Goal: Task Accomplishment & Management: Manage account settings

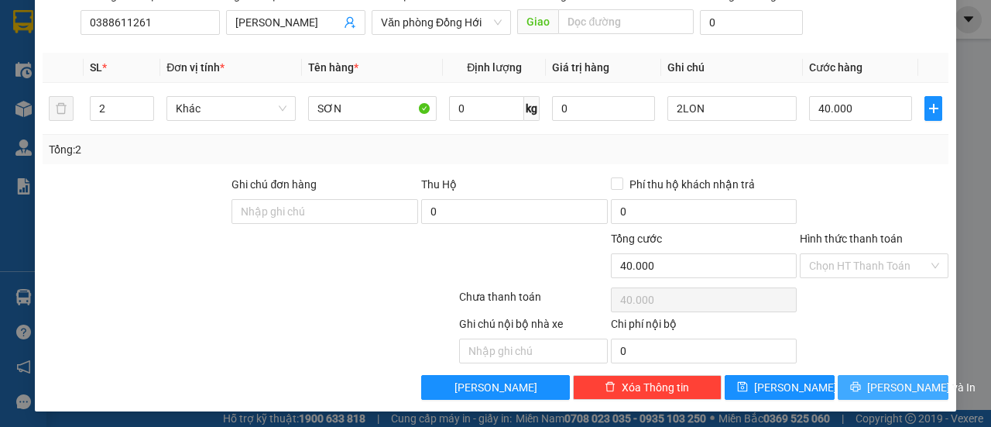
click at [881, 384] on span "[PERSON_NAME] và In" at bounding box center [921, 387] width 108 height 17
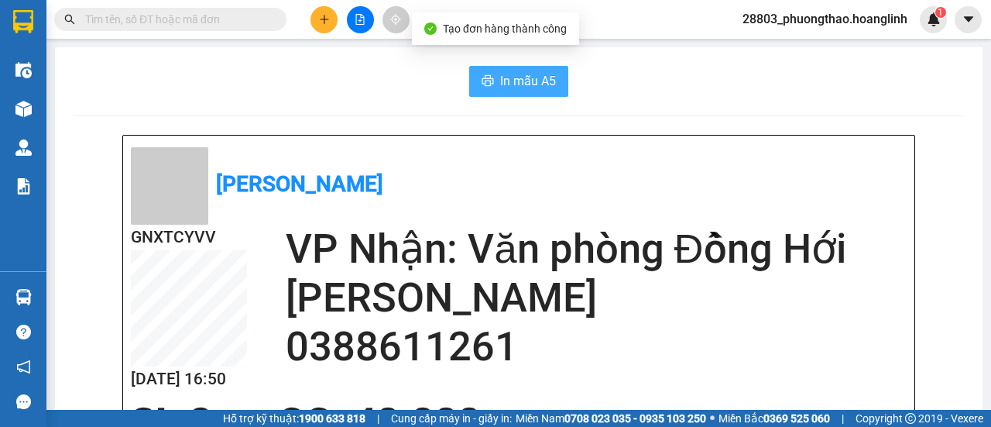
click at [508, 81] on span "In mẫu A5" at bounding box center [528, 80] width 56 height 19
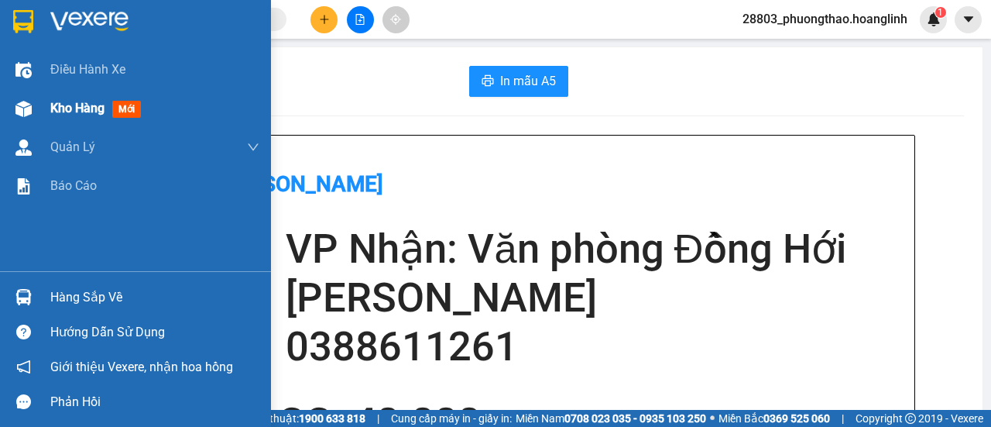
click at [67, 101] on span "Kho hàng" at bounding box center [77, 108] width 54 height 15
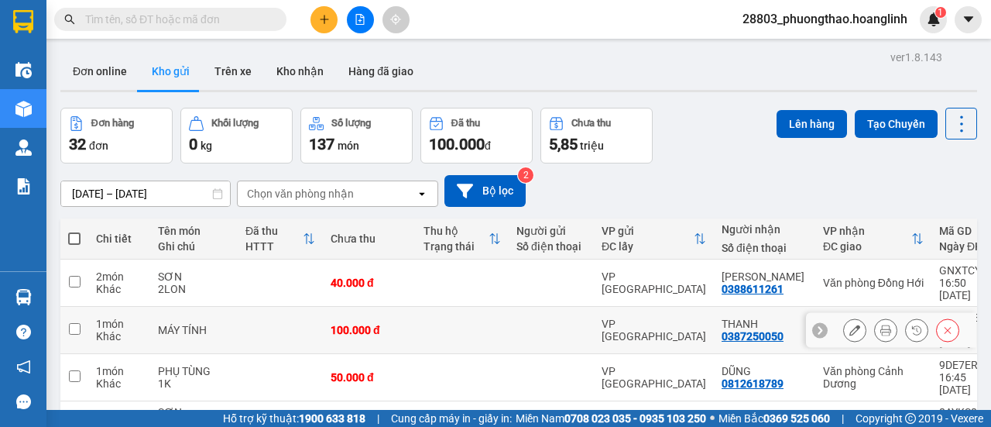
scroll to position [77, 0]
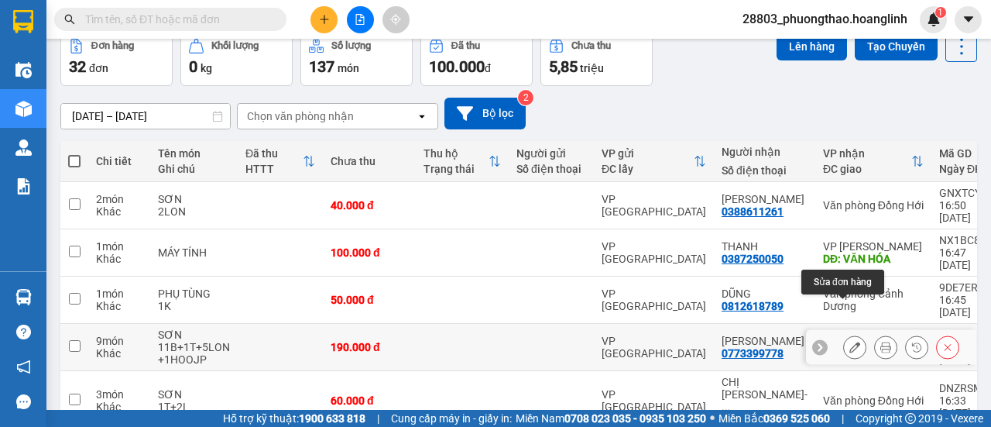
click at [850, 342] on icon at bounding box center [855, 347] width 11 height 11
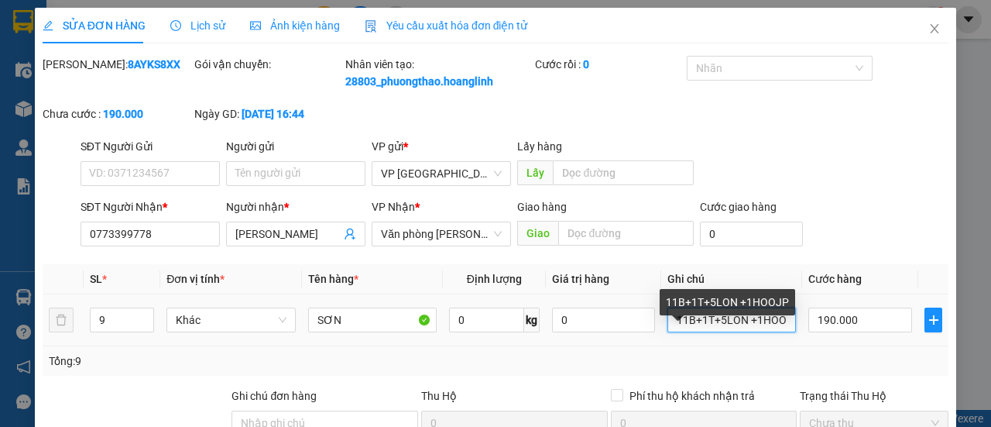
click at [678, 332] on input "11B+1T+5LON +1HOOJP" at bounding box center [732, 319] width 129 height 25
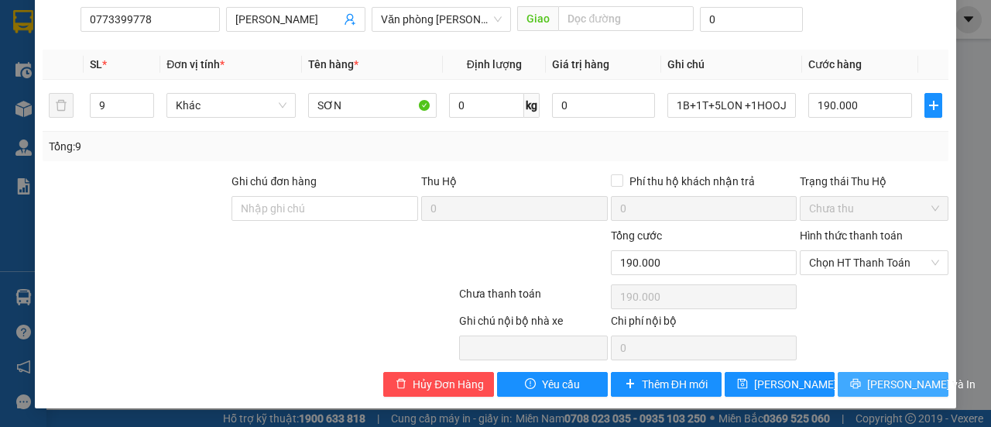
click at [861, 385] on icon "printer" at bounding box center [856, 384] width 10 height 10
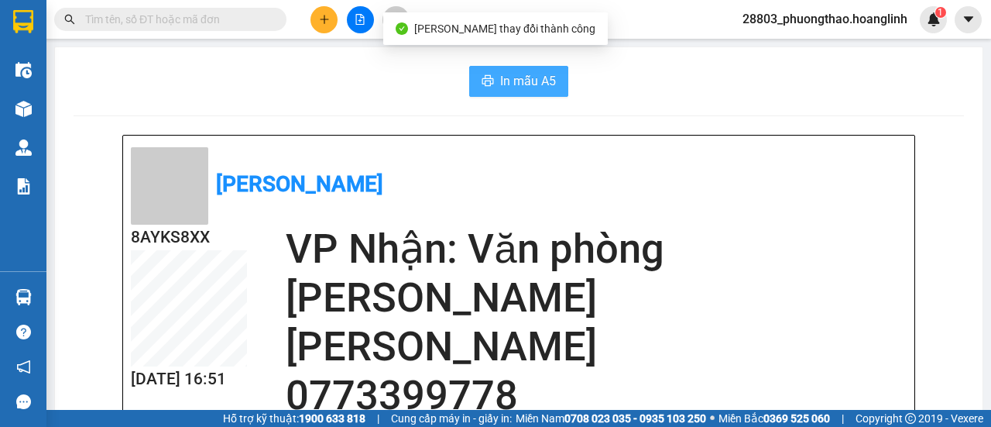
click at [485, 80] on icon "printer" at bounding box center [488, 80] width 12 height 12
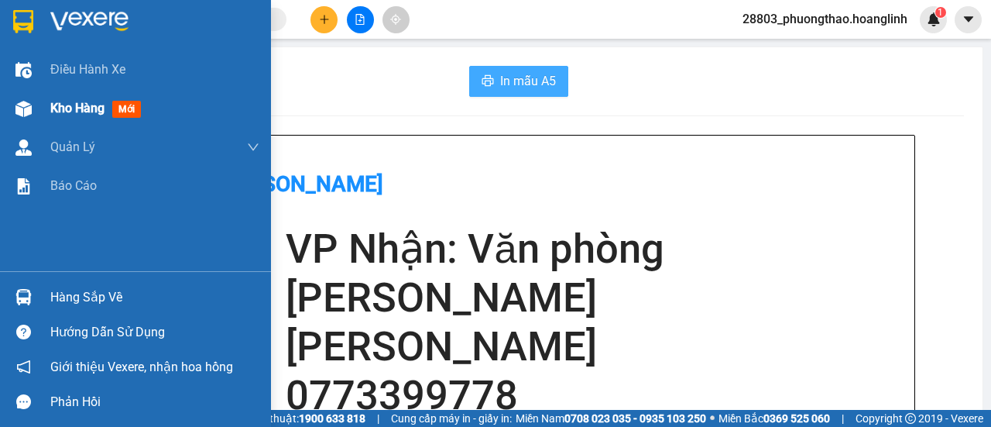
click at [77, 110] on span "Kho hàng" at bounding box center [77, 108] width 54 height 15
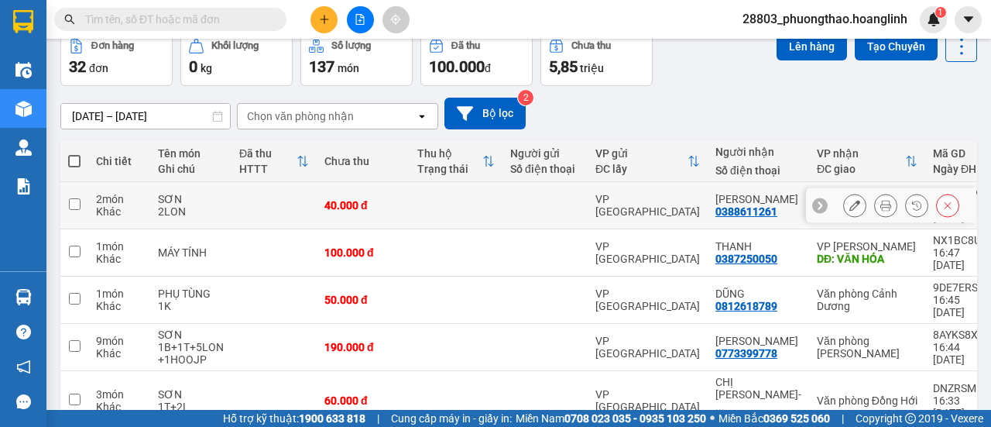
scroll to position [155, 0]
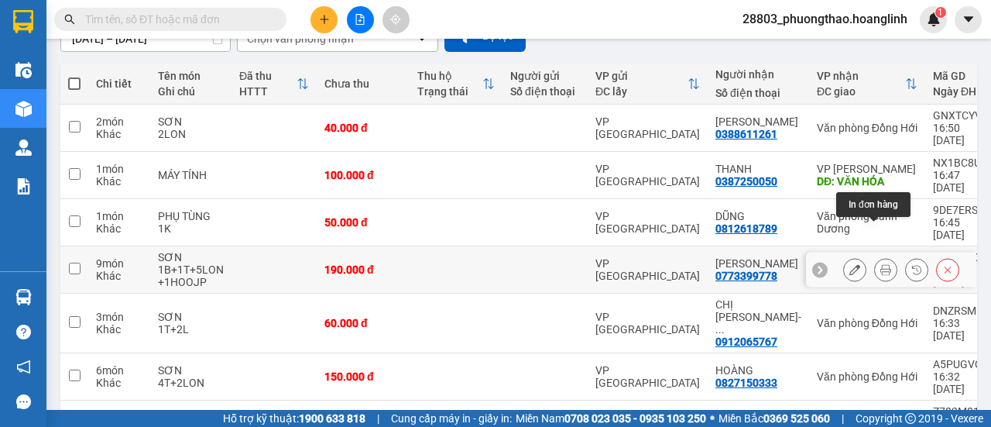
click at [881, 264] on icon at bounding box center [886, 269] width 11 height 11
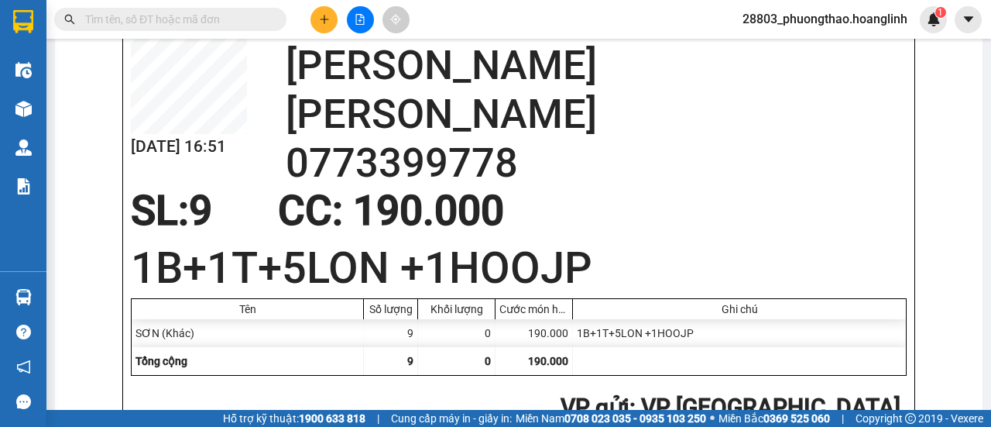
scroll to position [155, 0]
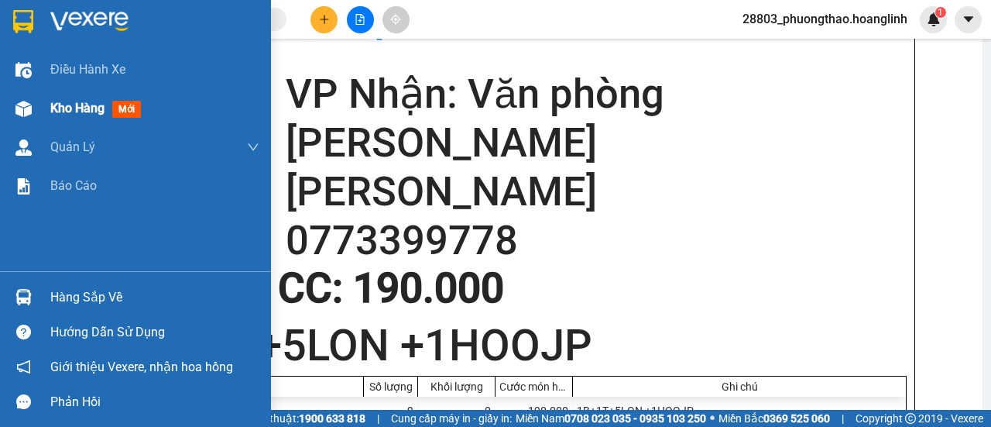
click at [84, 115] on span "Kho hàng" at bounding box center [77, 108] width 54 height 15
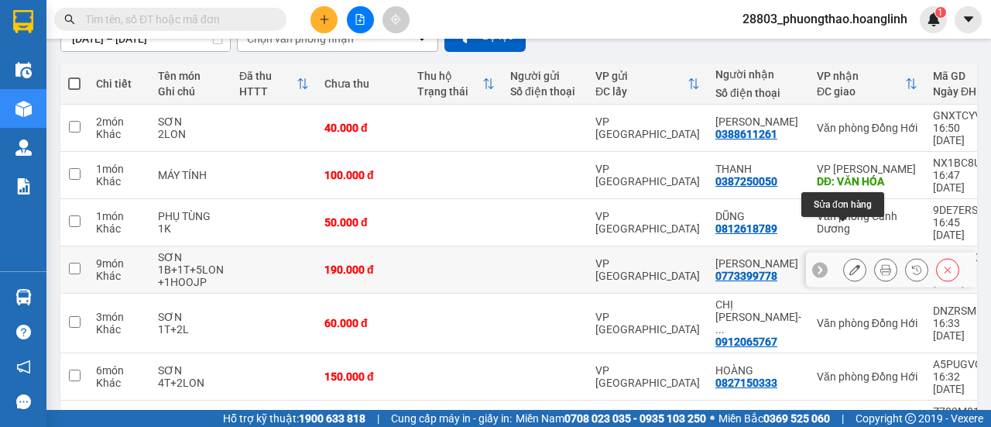
click at [850, 264] on icon at bounding box center [855, 269] width 11 height 11
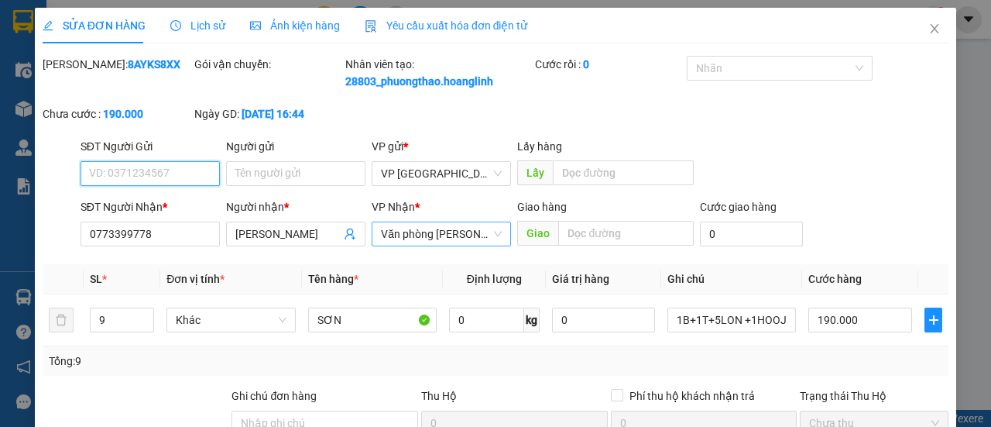
click at [486, 246] on span "Văn phòng [PERSON_NAME]" at bounding box center [441, 233] width 121 height 23
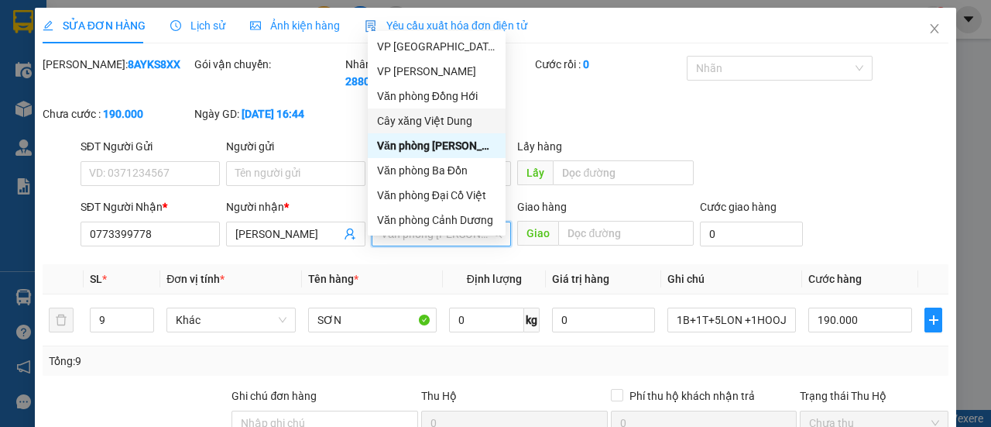
scroll to position [74, 0]
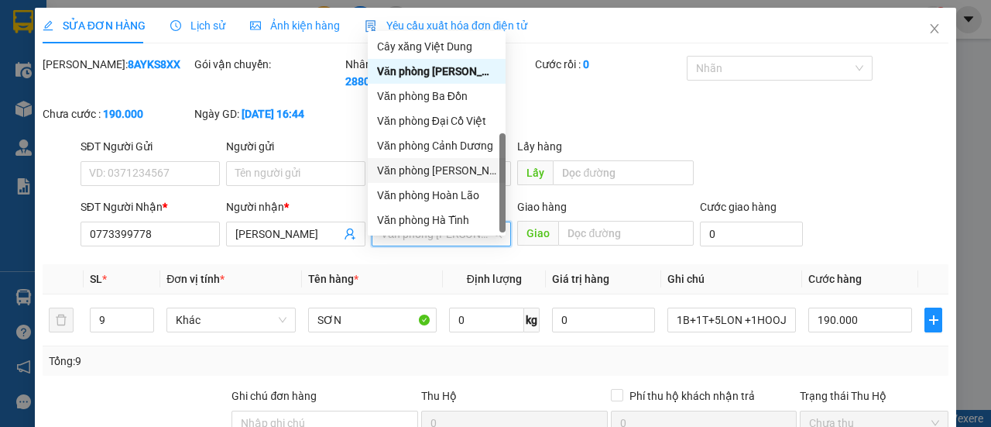
click at [455, 176] on div "Văn phòng [PERSON_NAME]" at bounding box center [436, 170] width 119 height 17
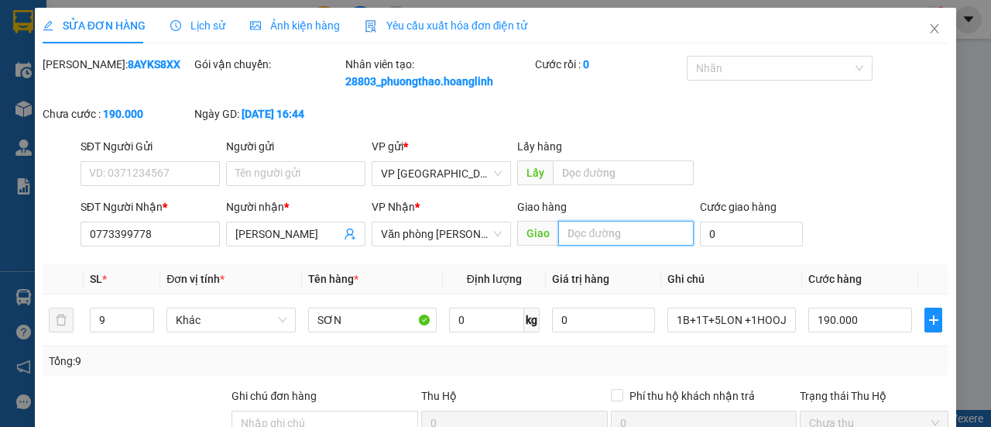
click at [618, 242] on input "text" at bounding box center [625, 233] width 135 height 25
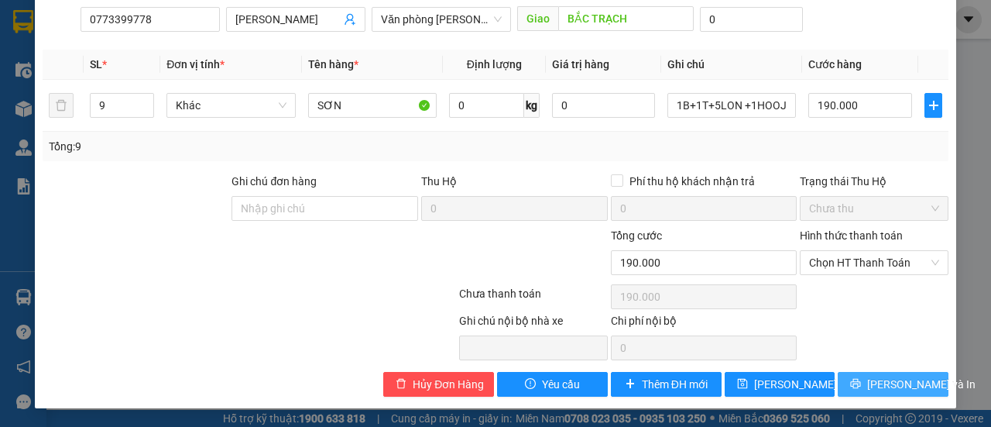
click at [874, 379] on span "[PERSON_NAME] và In" at bounding box center [921, 384] width 108 height 17
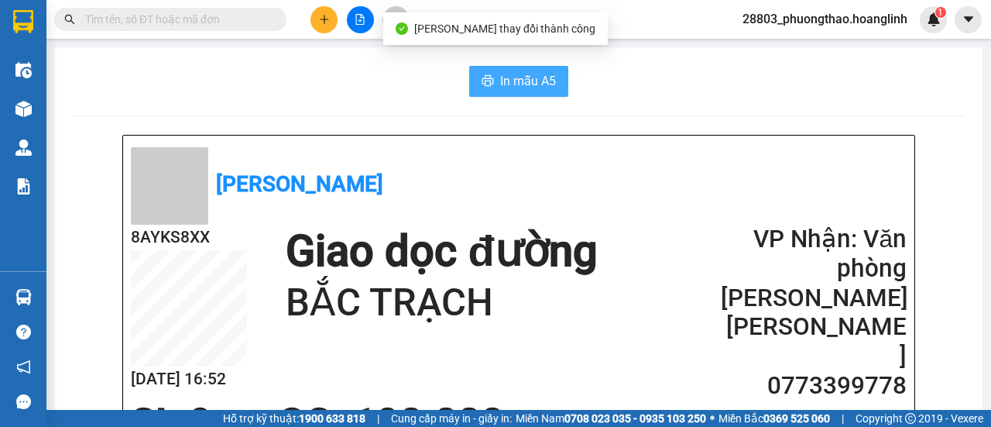
click at [508, 78] on span "In mẫu A5" at bounding box center [528, 80] width 56 height 19
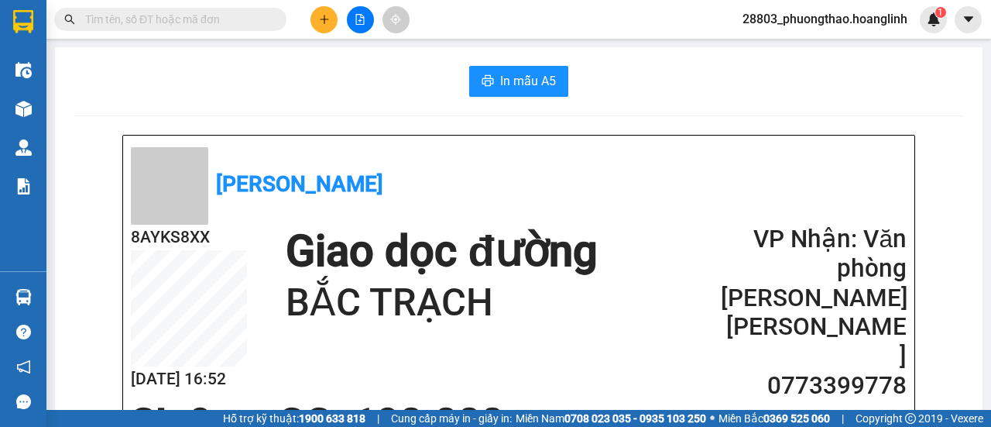
drag, startPoint x: 782, startPoint y: 370, endPoint x: 851, endPoint y: -94, distance: 469.0
click at [851, 0] on html "Kết quả tìm kiếm ( 584 ) Bộ lọc Ngày tạo đơn gần nhất Mã ĐH Trạng thái Món hàng…" at bounding box center [495, 213] width 991 height 427
click at [324, 22] on icon "plus" at bounding box center [324, 19] width 11 height 11
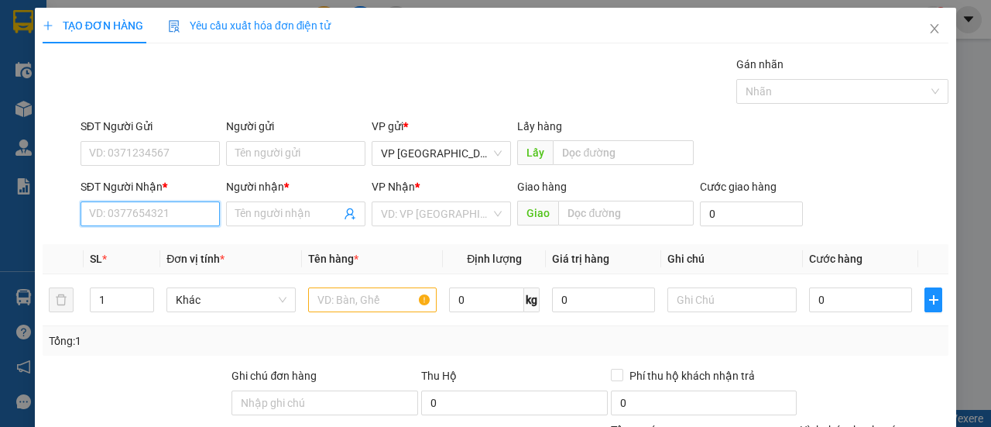
click at [170, 218] on input "SĐT Người Nhận *" at bounding box center [150, 213] width 139 height 25
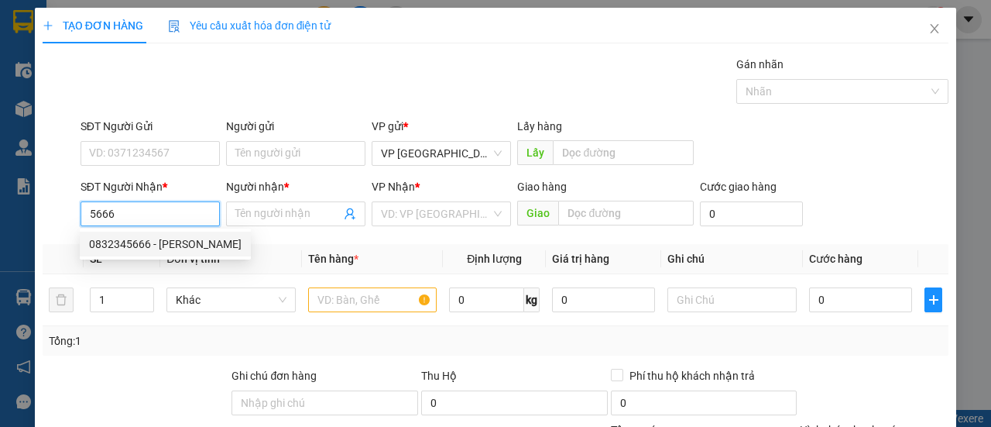
click at [152, 246] on div "0832345666 - [PERSON_NAME]" at bounding box center [165, 243] width 153 height 17
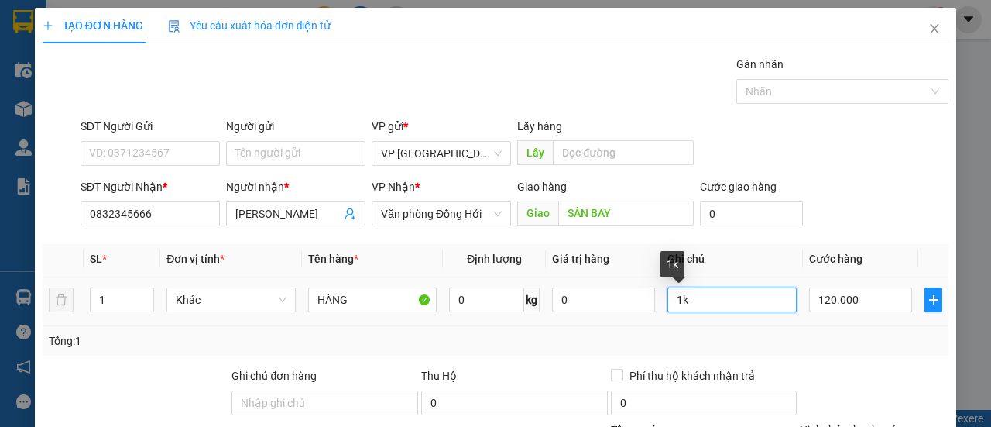
drag, startPoint x: 706, startPoint y: 295, endPoint x: 675, endPoint y: 307, distance: 32.4
click at [675, 307] on input "1k" at bounding box center [732, 299] width 129 height 25
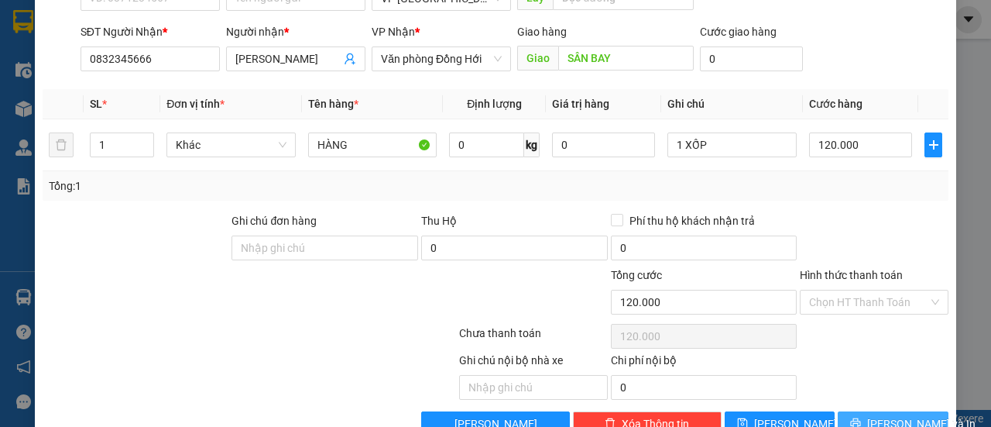
click at [866, 414] on button "[PERSON_NAME] và In" at bounding box center [893, 423] width 111 height 25
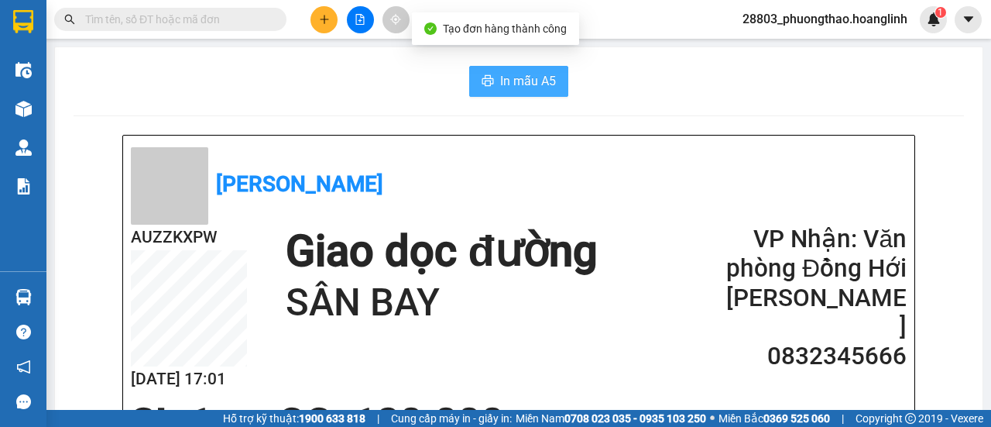
drag, startPoint x: 519, startPoint y: 84, endPoint x: 479, endPoint y: 180, distance: 103.4
click at [519, 85] on span "In mẫu A5" at bounding box center [528, 80] width 56 height 19
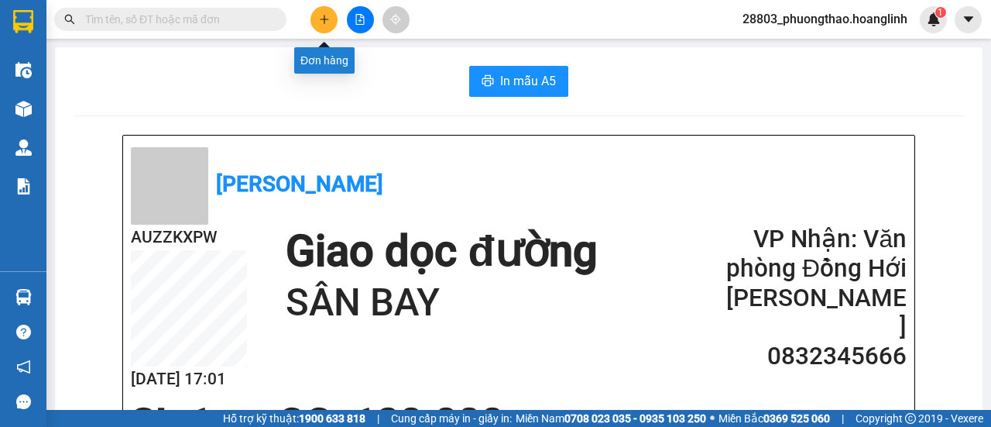
click at [319, 22] on icon "plus" at bounding box center [324, 19] width 11 height 11
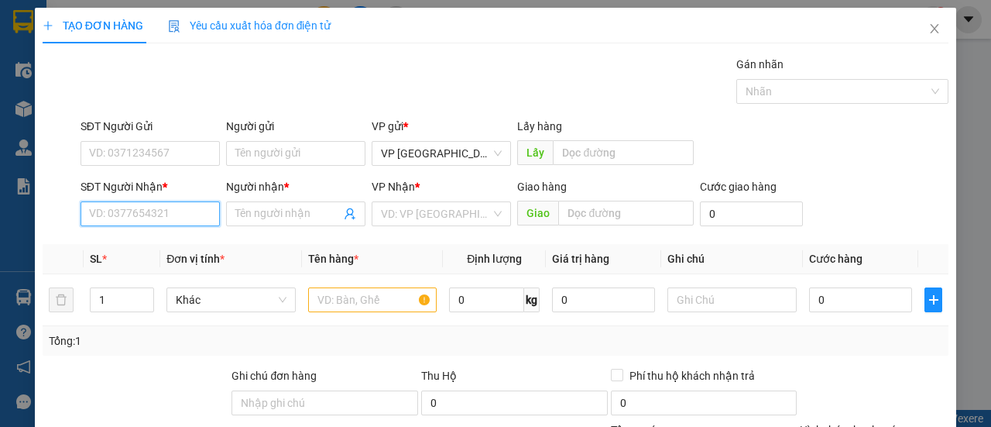
click at [147, 224] on input "SĐT Người Nhận *" at bounding box center [150, 213] width 139 height 25
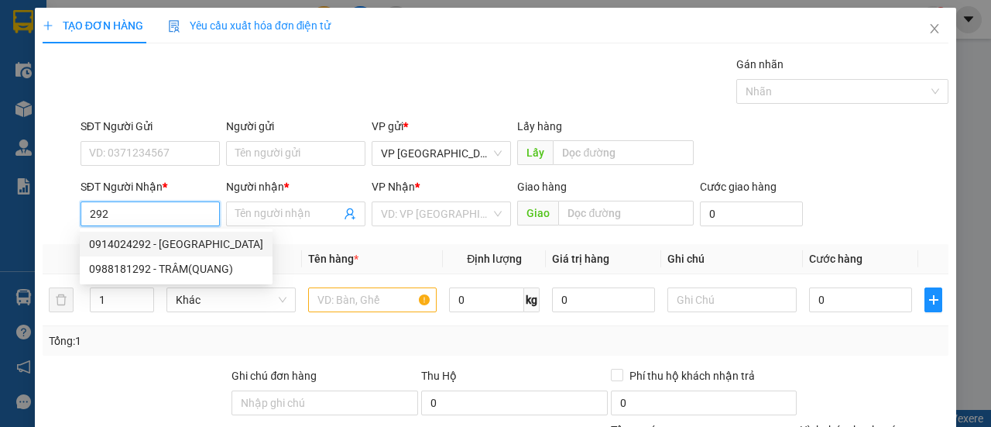
click at [146, 244] on div "0914024292 - [GEOGRAPHIC_DATA]" at bounding box center [176, 243] width 174 height 17
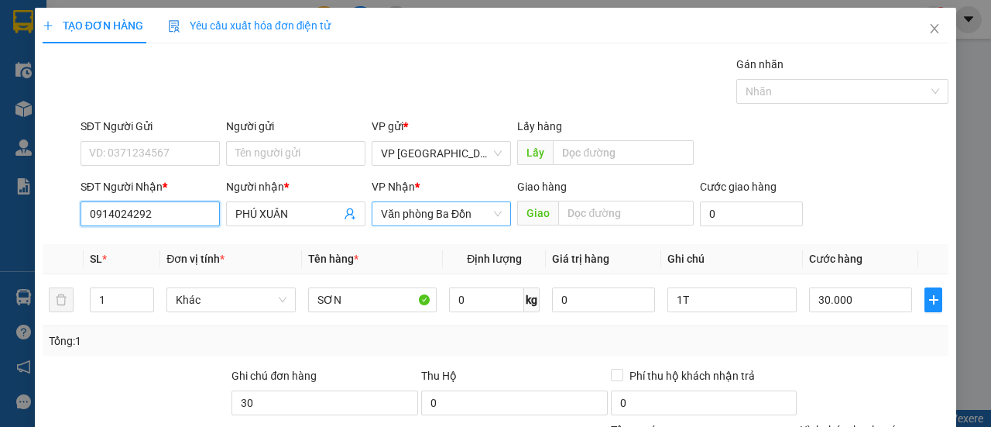
click at [438, 224] on span "Văn phòng Ba Đồn" at bounding box center [441, 213] width 121 height 23
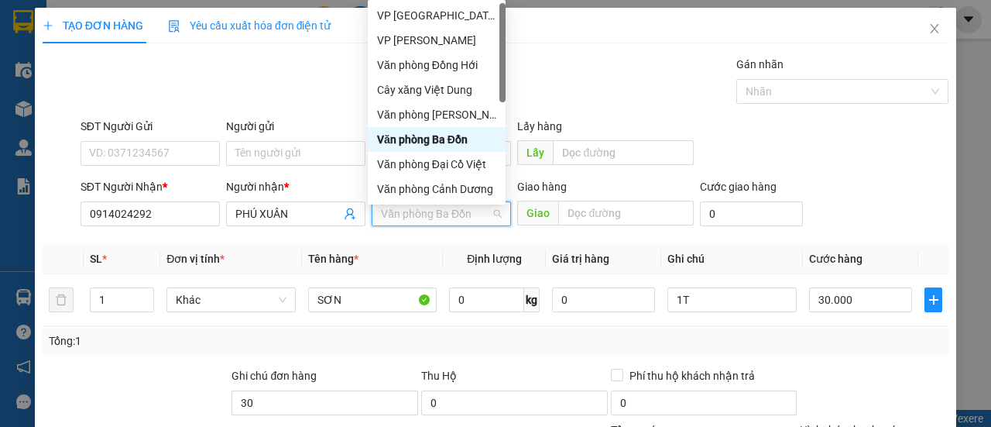
click at [443, 217] on span "Văn phòng Ba Đồn" at bounding box center [441, 213] width 121 height 23
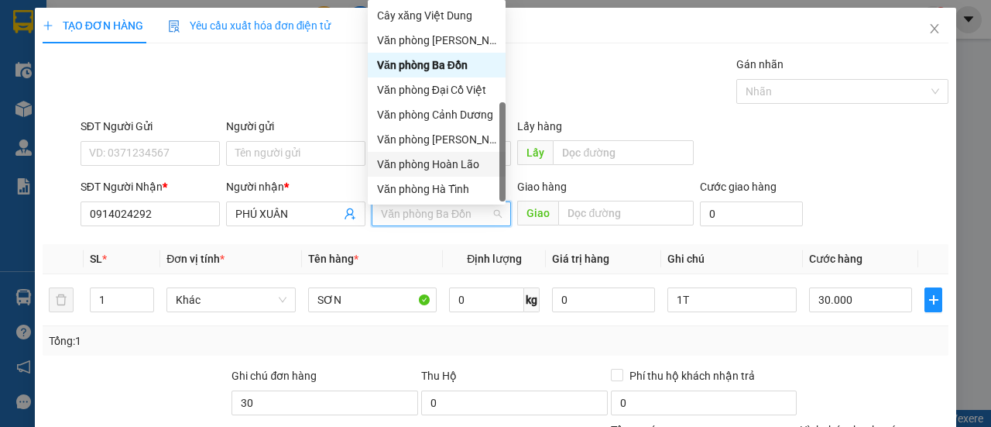
click at [474, 160] on div "Văn phòng Hoàn Lão" at bounding box center [436, 164] width 119 height 17
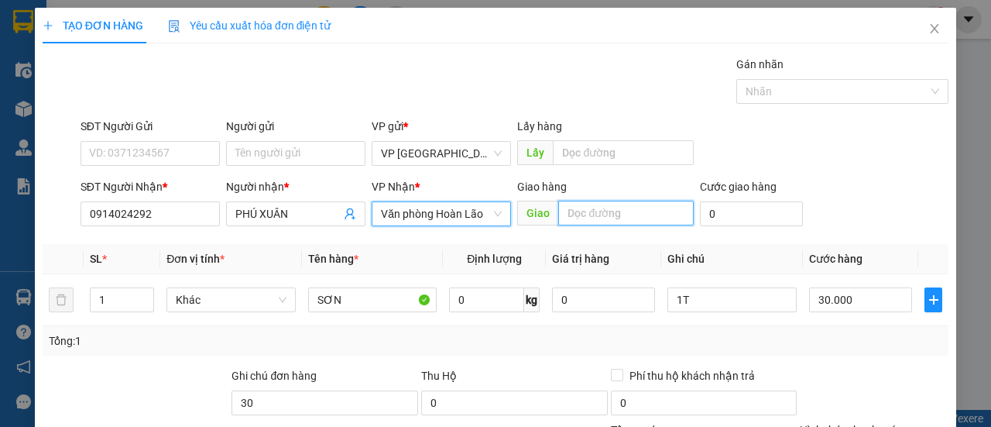
click at [587, 219] on input "text" at bounding box center [625, 213] width 135 height 25
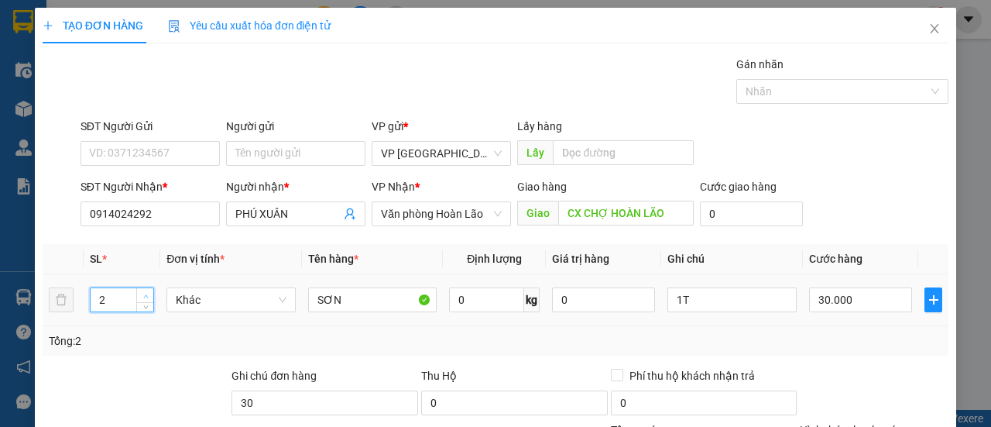
click at [146, 291] on span "up" at bounding box center [145, 295] width 9 height 9
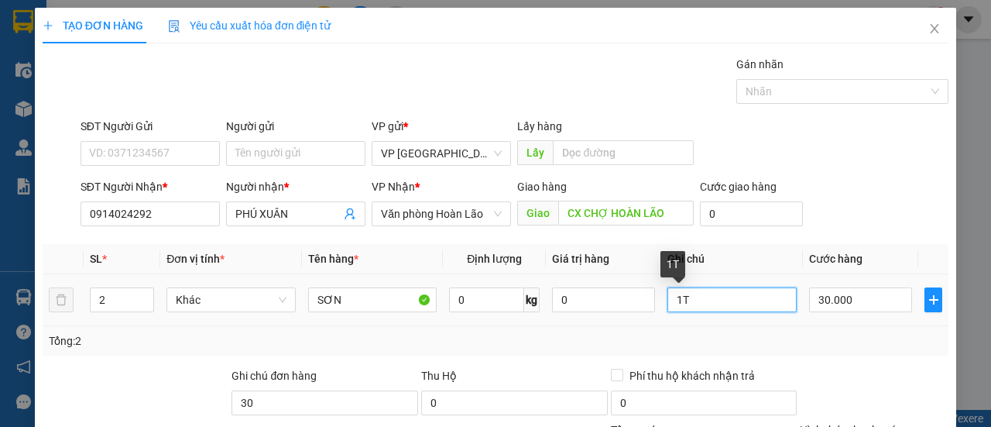
click at [671, 300] on input "1T" at bounding box center [732, 299] width 129 height 25
click at [900, 343] on div "Tổng: 2" at bounding box center [496, 340] width 894 height 17
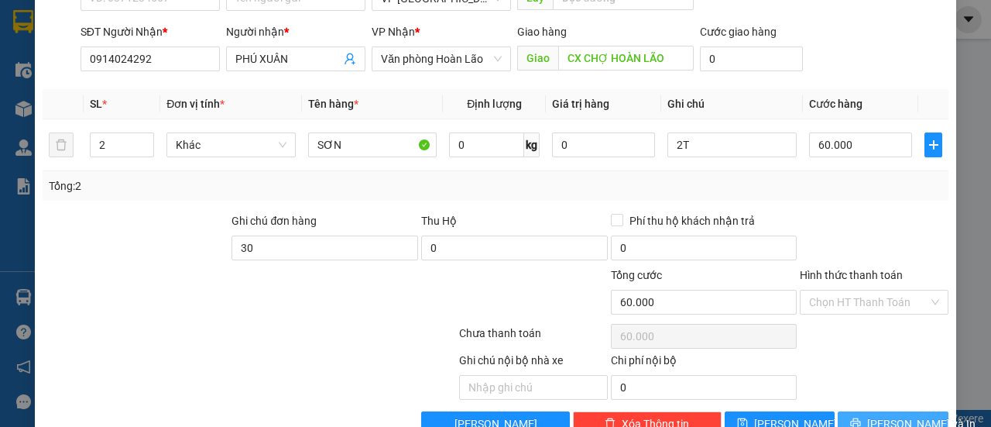
click at [883, 421] on span "[PERSON_NAME] và In" at bounding box center [921, 423] width 108 height 17
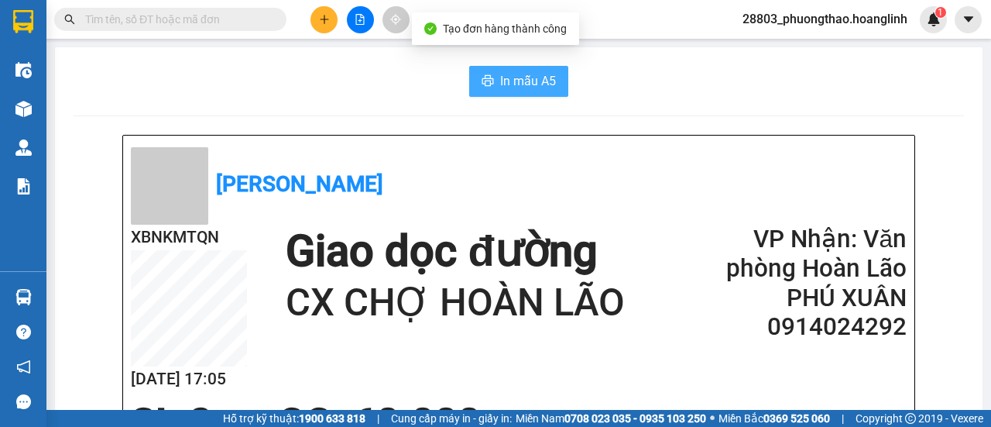
click at [510, 73] on span "In mẫu A5" at bounding box center [528, 80] width 56 height 19
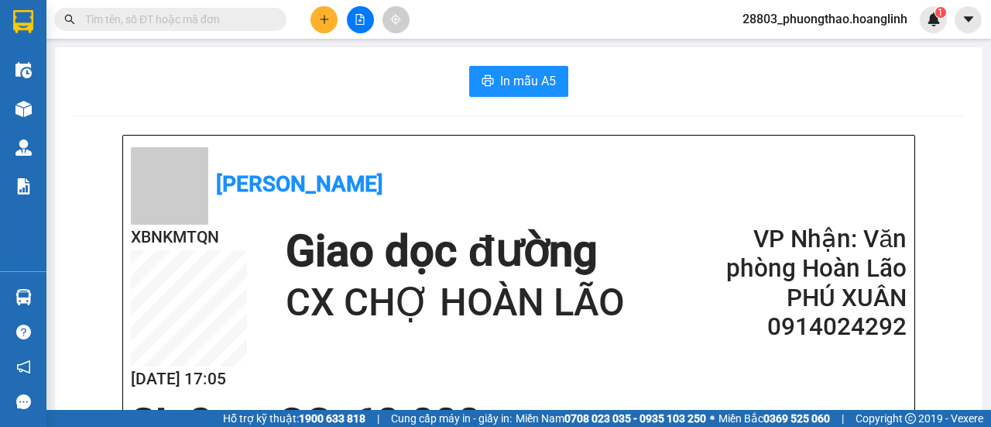
click at [314, 12] on div at bounding box center [360, 19] width 116 height 27
click at [317, 15] on button at bounding box center [324, 19] width 27 height 27
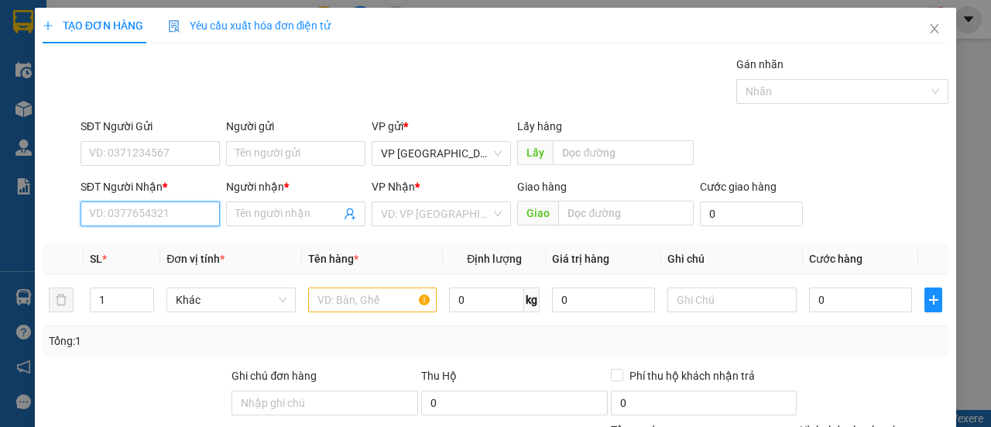
click at [163, 213] on input "SĐT Người Nhận *" at bounding box center [150, 213] width 139 height 25
click at [160, 250] on div "0931915931 - NAM" at bounding box center [148, 243] width 119 height 17
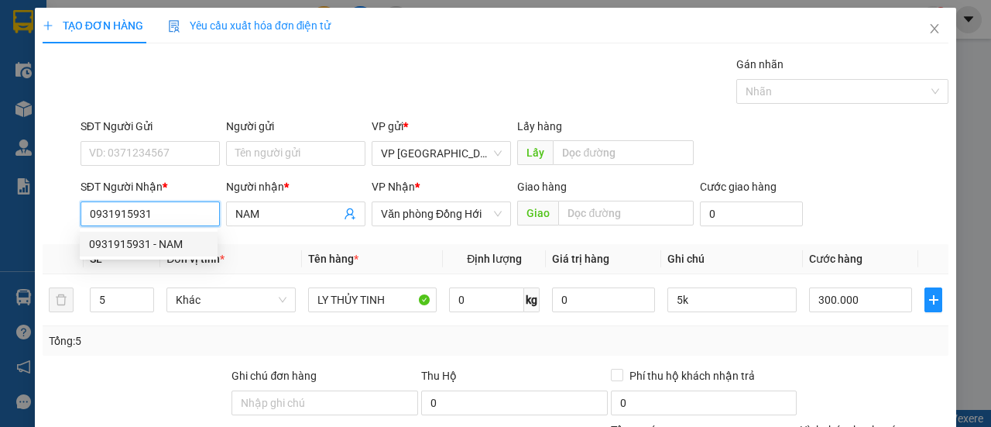
drag, startPoint x: 184, startPoint y: 216, endPoint x: 82, endPoint y: 212, distance: 102.3
click at [82, 212] on input "0931915931" at bounding box center [150, 213] width 139 height 25
click at [191, 246] on div "0978679931 - A HUY" at bounding box center [148, 243] width 119 height 17
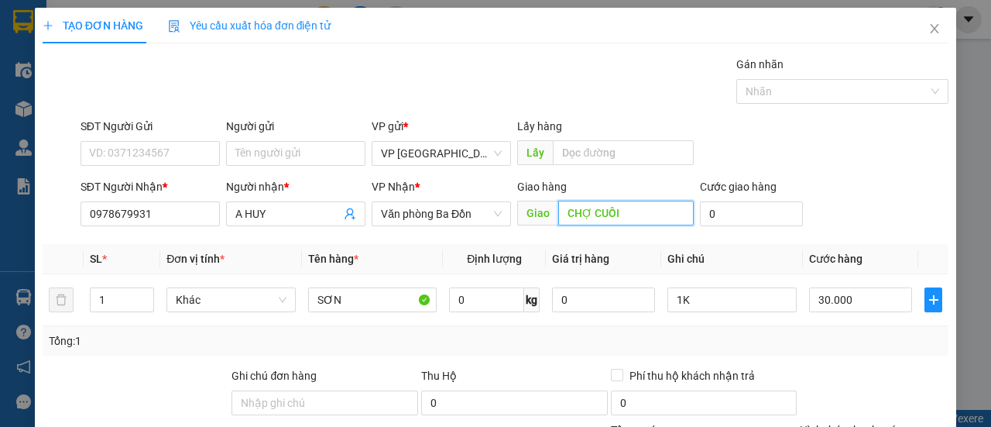
click at [629, 210] on input "CHỢ CUỒI" at bounding box center [625, 213] width 135 height 25
click at [628, 209] on input "CHỢ CUỒI" at bounding box center [625, 213] width 135 height 25
click at [866, 139] on div "SĐT Người Gửi VD: 0371234567 Người gửi Tên người gửi VP gửi * VP [GEOGRAPHIC_DA…" at bounding box center [514, 145] width 874 height 54
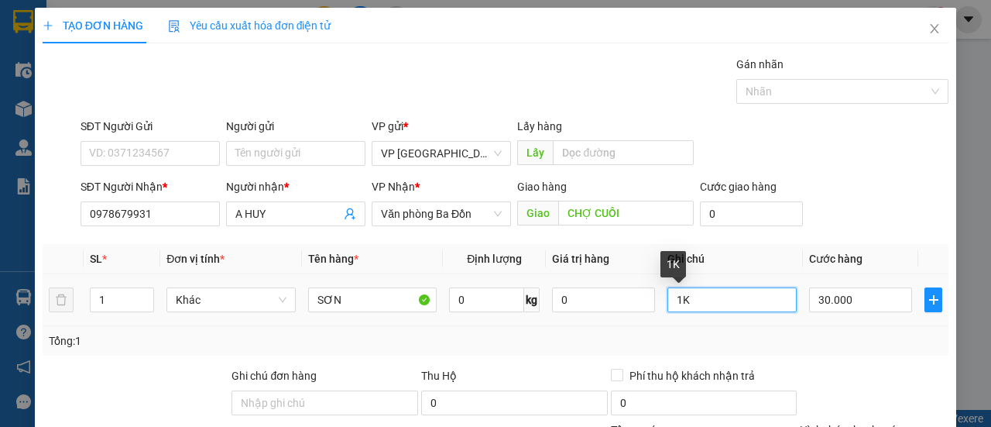
drag, startPoint x: 714, startPoint y: 297, endPoint x: 678, endPoint y: 309, distance: 38.5
click at [678, 309] on input "1K" at bounding box center [732, 299] width 129 height 25
click at [843, 129] on div "SĐT Người Gửi VD: 0371234567 Người gửi Tên người gửi VP gửi * VP [GEOGRAPHIC_DA…" at bounding box center [514, 145] width 874 height 54
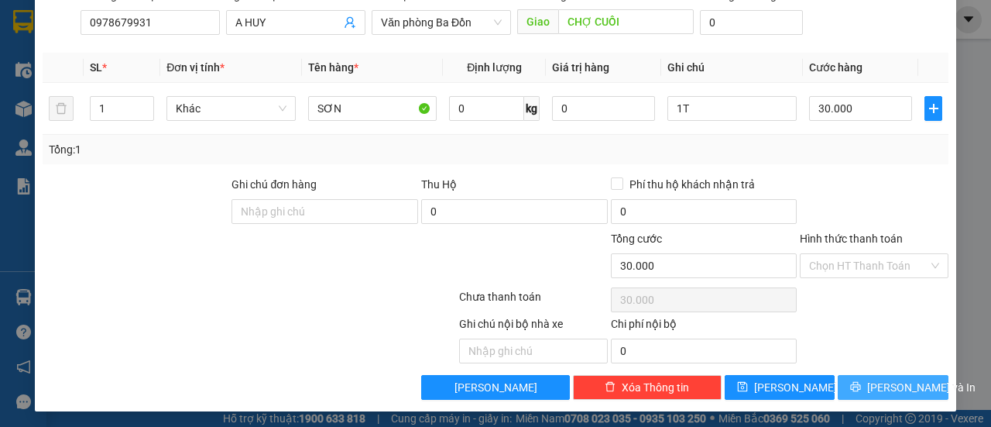
click at [881, 381] on span "[PERSON_NAME] và In" at bounding box center [921, 387] width 108 height 17
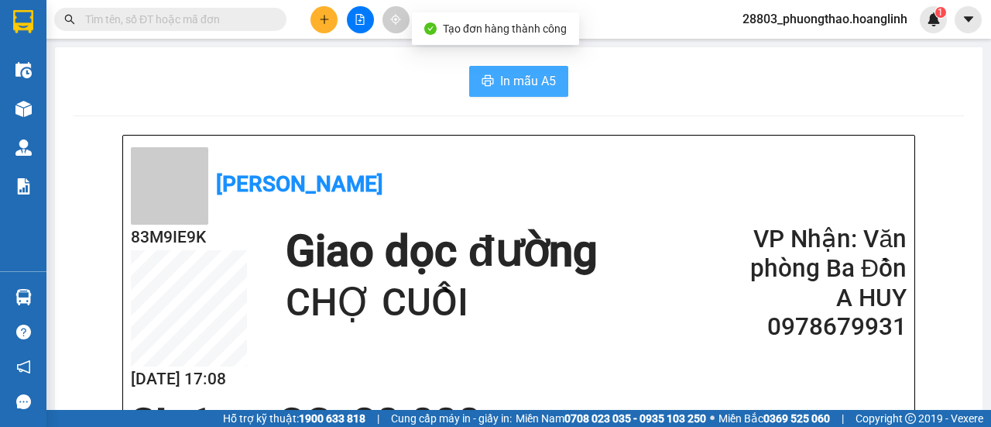
click at [550, 88] on button "In mẫu A5" at bounding box center [518, 81] width 99 height 31
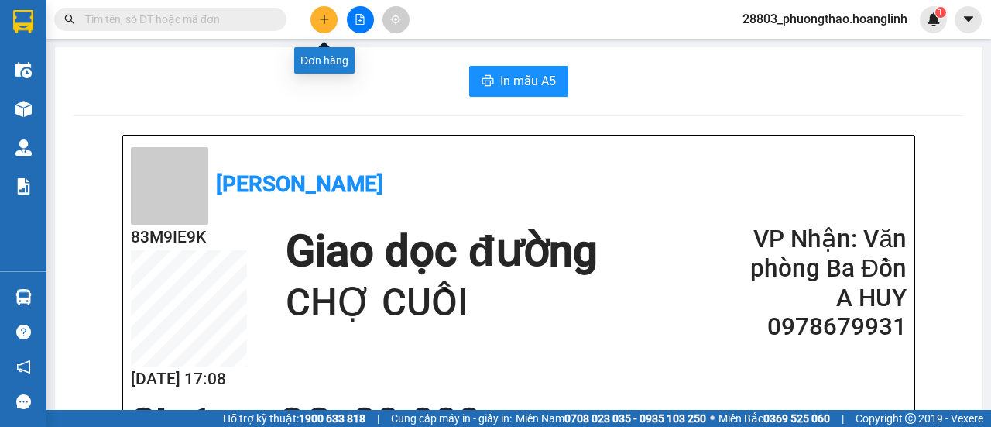
click at [311, 19] on button at bounding box center [324, 19] width 27 height 27
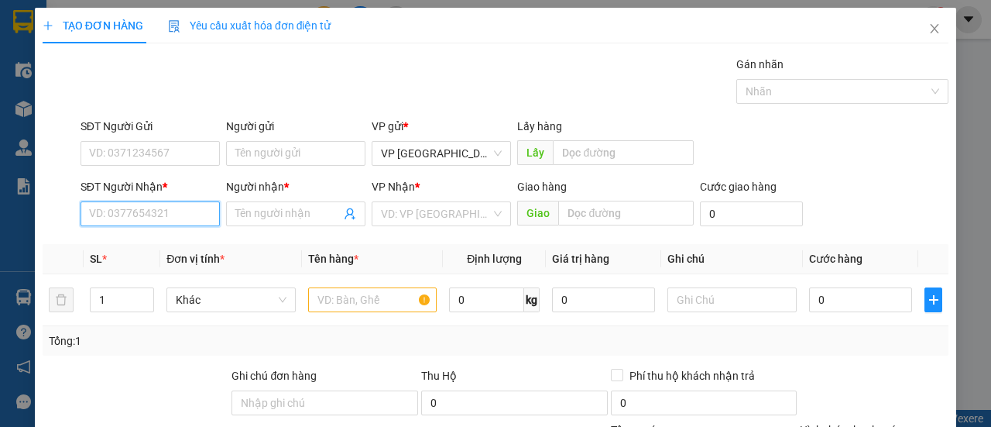
drag, startPoint x: 121, startPoint y: 223, endPoint x: 128, endPoint y: 211, distance: 14.2
click at [122, 218] on input "SĐT Người Nhận *" at bounding box center [150, 213] width 139 height 25
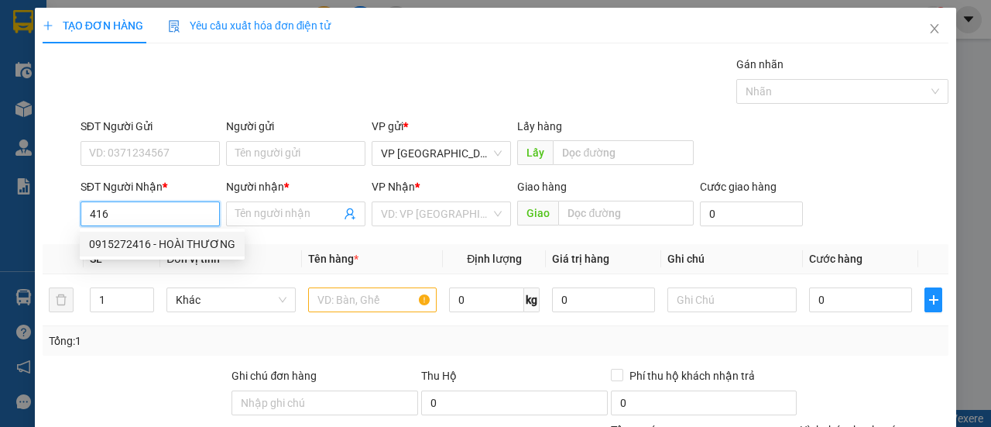
click at [153, 246] on div "0915272416 - HOÀI THƯƠNG" at bounding box center [162, 243] width 146 height 17
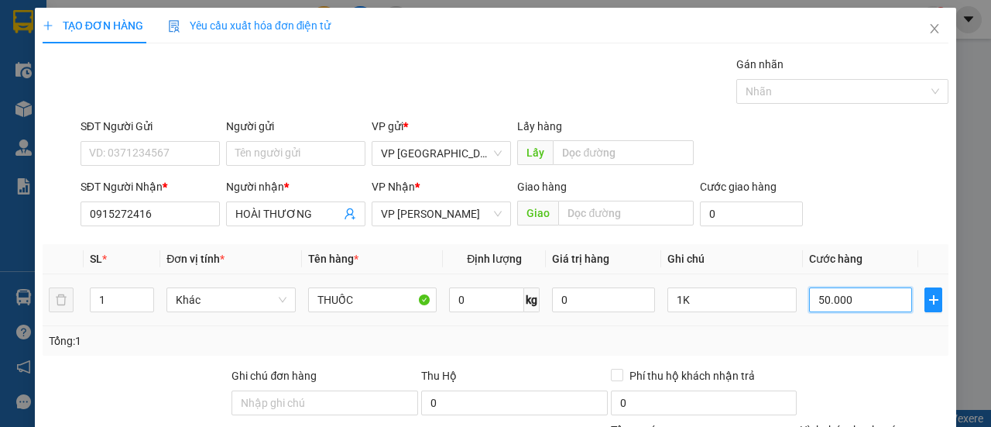
click at [851, 302] on input "50.000" at bounding box center [860, 299] width 103 height 25
click at [865, 332] on div "Tổng: 1" at bounding box center [496, 340] width 894 height 17
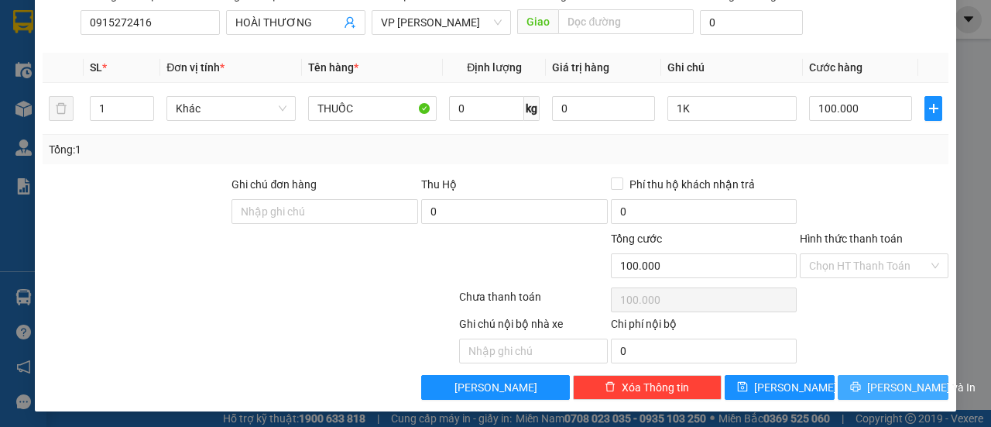
click at [865, 386] on button "[PERSON_NAME] và In" at bounding box center [893, 387] width 111 height 25
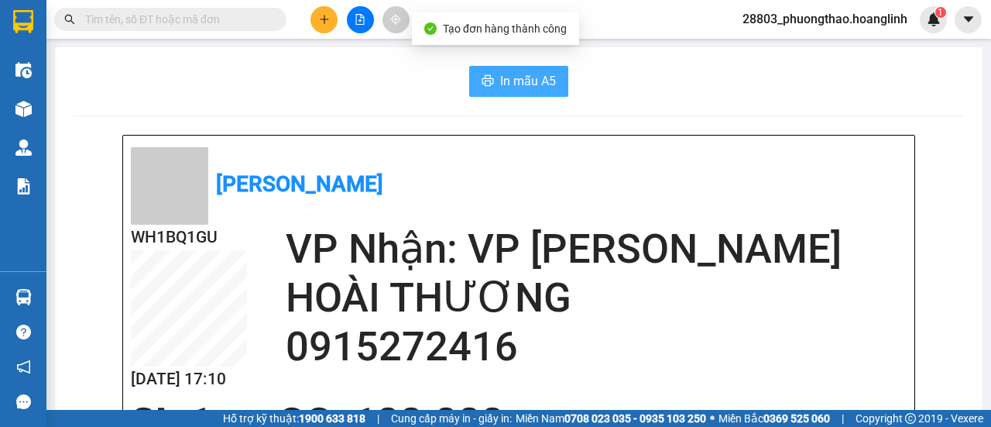
click at [490, 78] on button "In mẫu A5" at bounding box center [518, 81] width 99 height 31
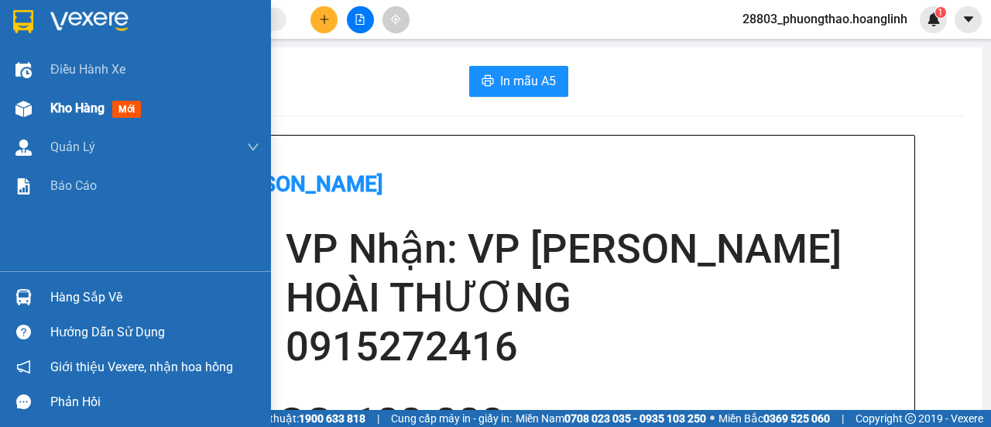
click at [108, 101] on div "Kho hàng mới" at bounding box center [98, 107] width 97 height 19
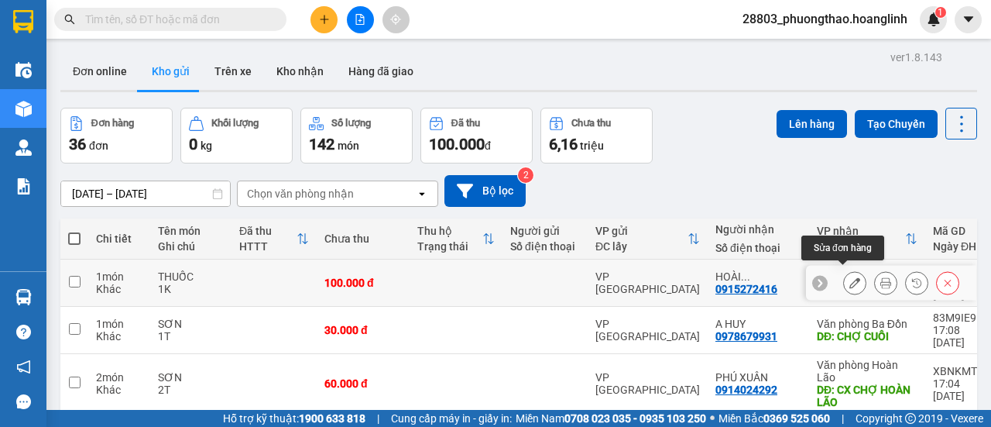
click at [850, 277] on icon at bounding box center [855, 282] width 11 height 11
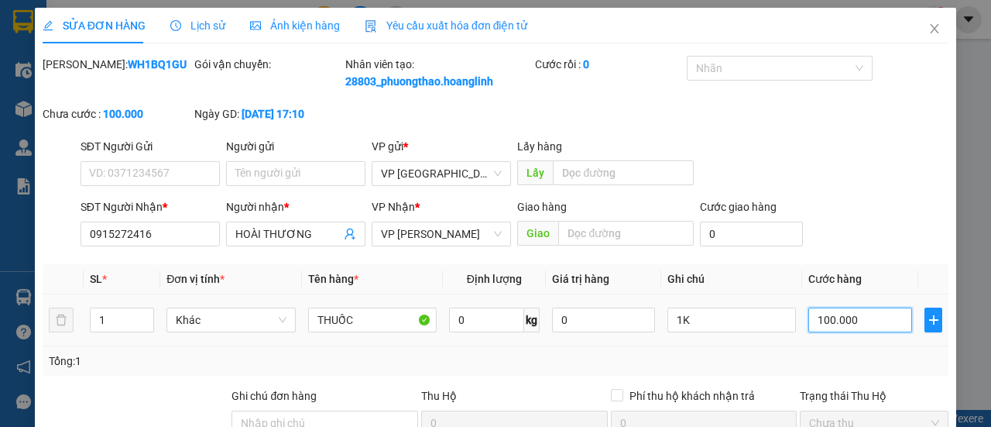
click at [875, 332] on input "100.000" at bounding box center [861, 319] width 104 height 25
click at [919, 346] on td at bounding box center [934, 320] width 30 height 52
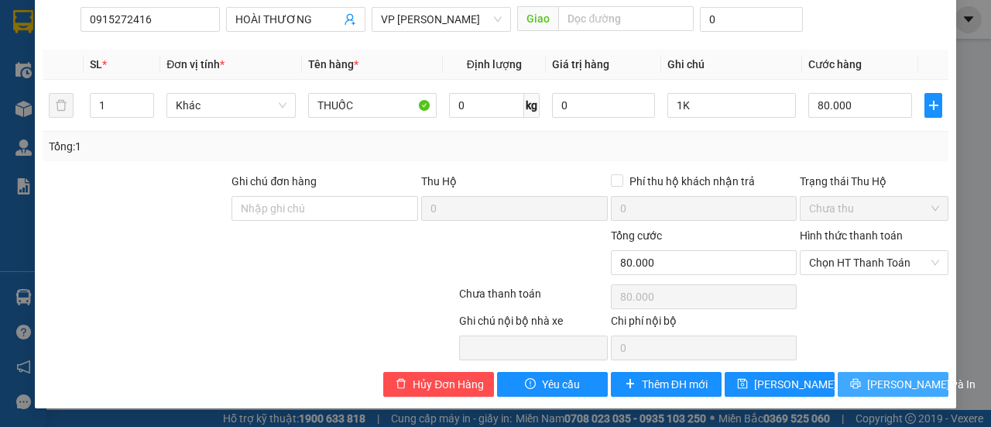
click at [879, 382] on span "[PERSON_NAME] và In" at bounding box center [921, 384] width 108 height 17
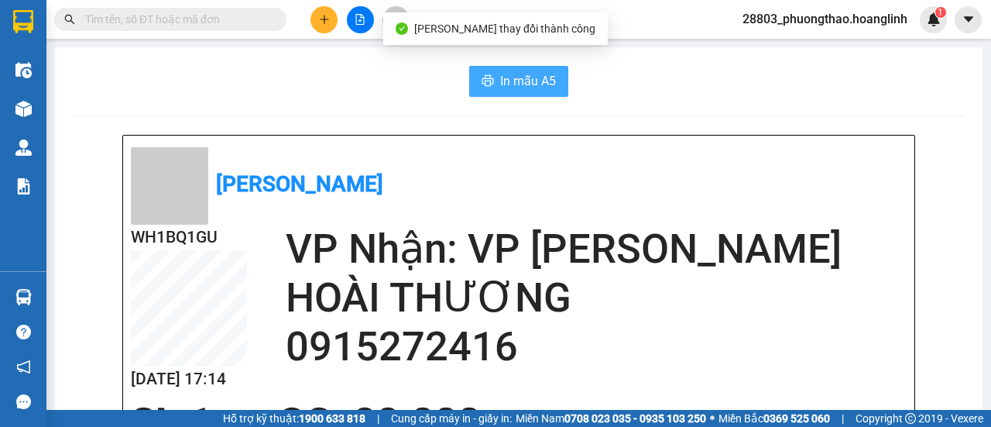
click at [537, 72] on span "In mẫu A5" at bounding box center [528, 80] width 56 height 19
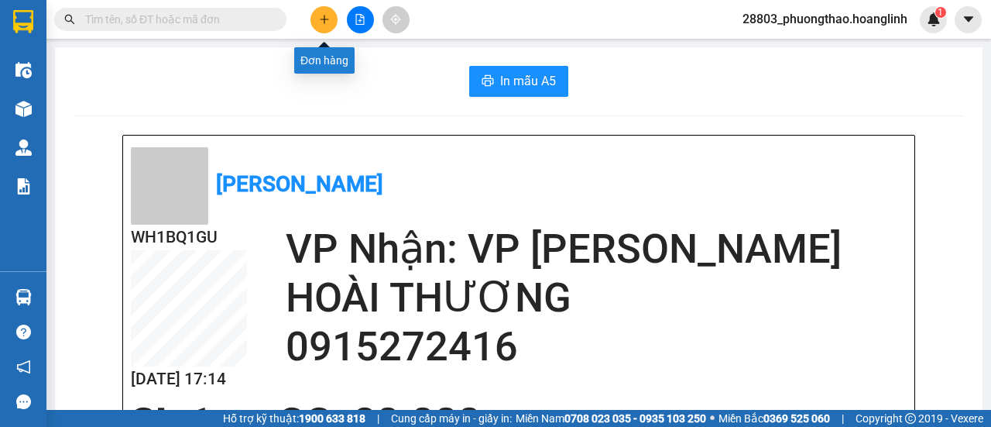
click at [314, 17] on button at bounding box center [324, 19] width 27 height 27
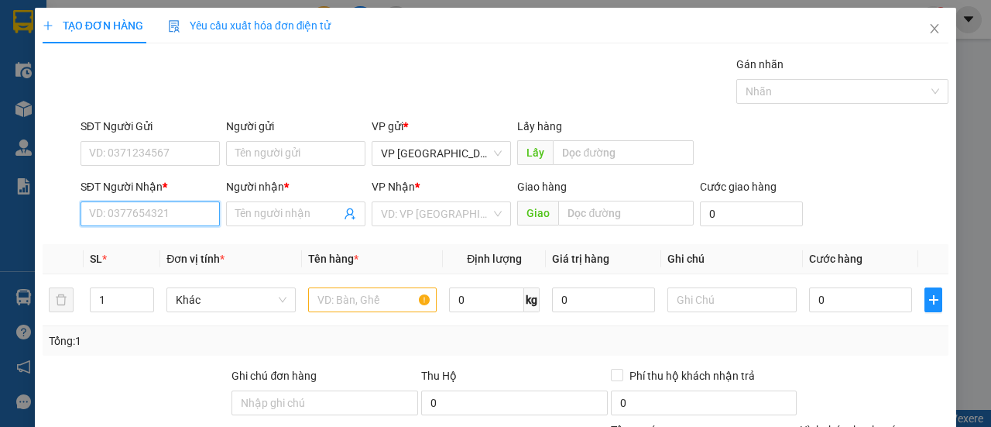
click at [127, 213] on input "SĐT Người Nhận *" at bounding box center [150, 213] width 139 height 25
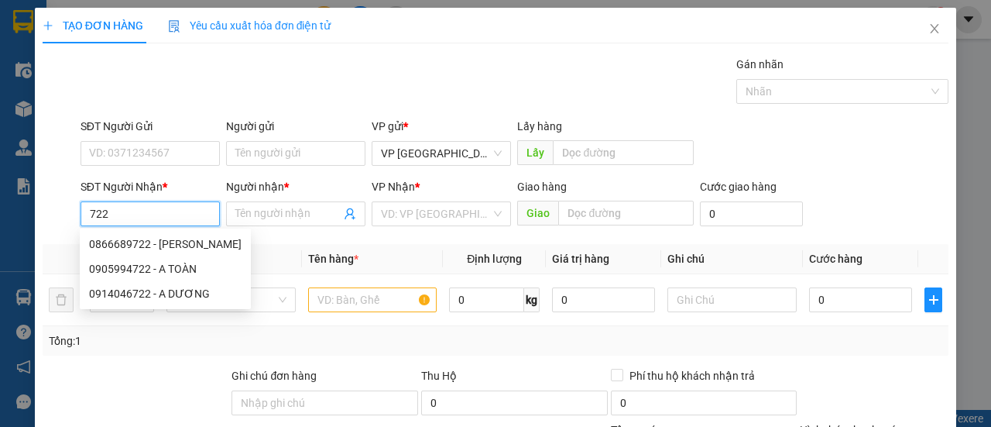
click at [138, 294] on div "0914046722 - A DƯƠNG" at bounding box center [165, 293] width 153 height 17
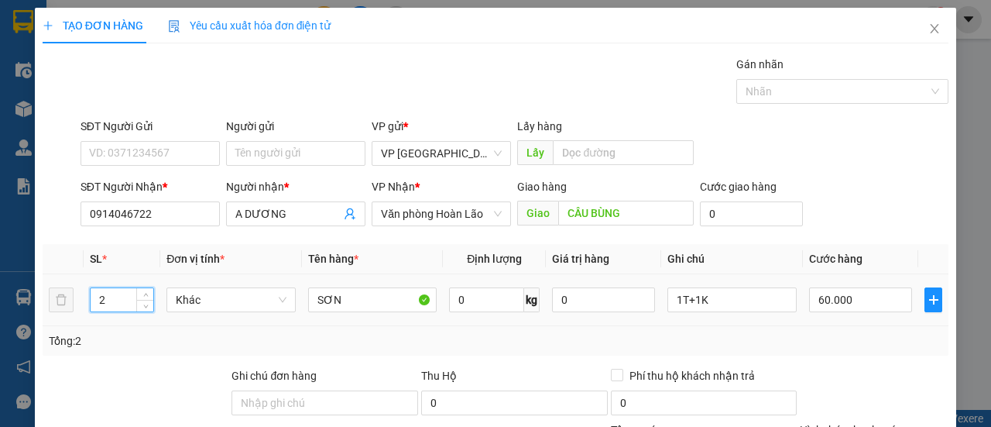
click at [123, 292] on input "2" at bounding box center [123, 299] width 64 height 23
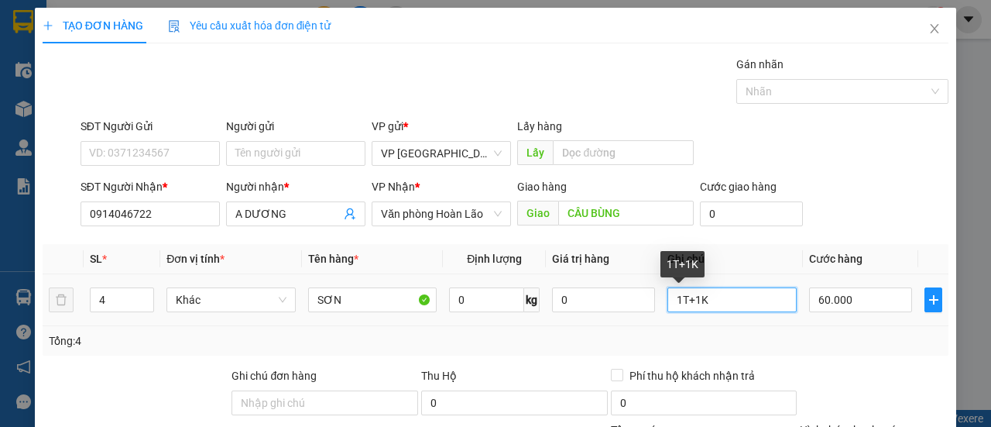
drag, startPoint x: 709, startPoint y: 304, endPoint x: 708, endPoint y: 287, distance: 17.9
click at [709, 298] on input "1T+1K" at bounding box center [732, 299] width 129 height 25
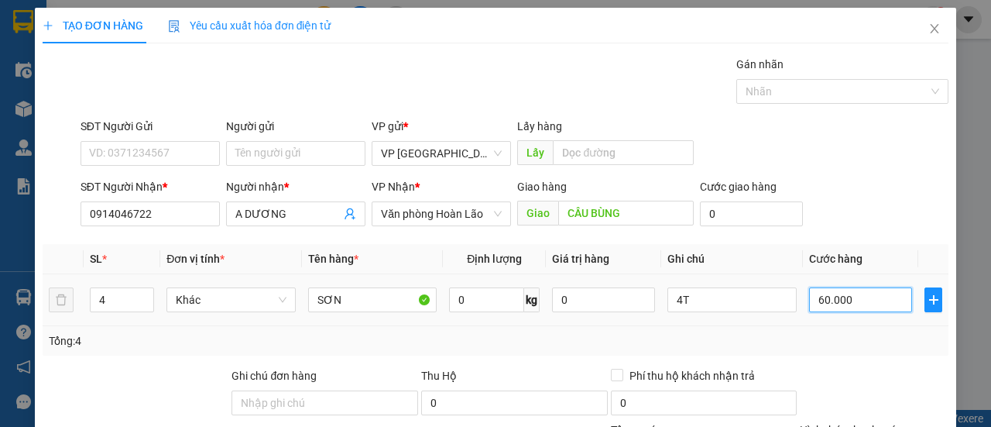
click at [860, 304] on input "60.000" at bounding box center [860, 299] width 103 height 25
click at [821, 340] on div "Tổng: 4" at bounding box center [496, 340] width 894 height 17
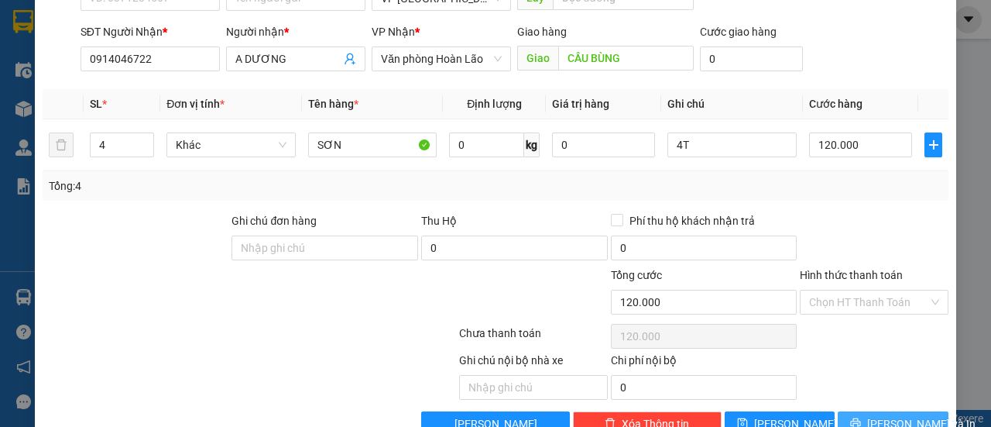
click at [869, 416] on button "[PERSON_NAME] và In" at bounding box center [893, 423] width 111 height 25
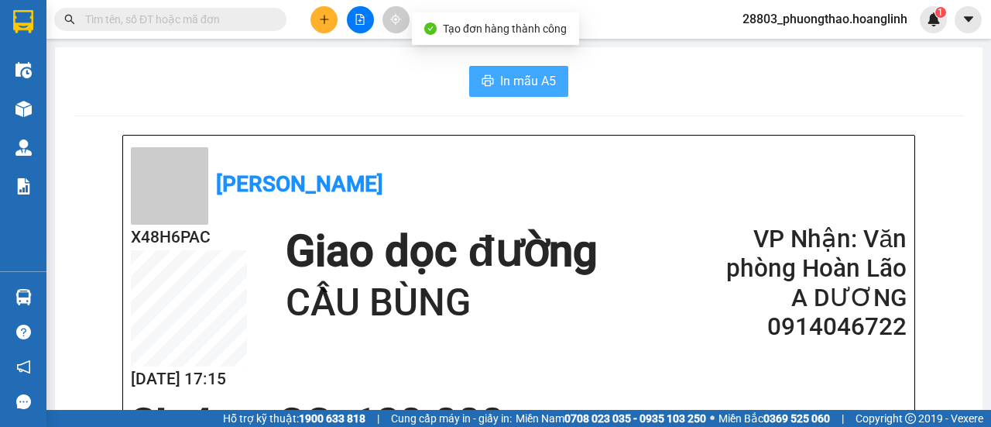
click at [541, 79] on span "In mẫu A5" at bounding box center [528, 80] width 56 height 19
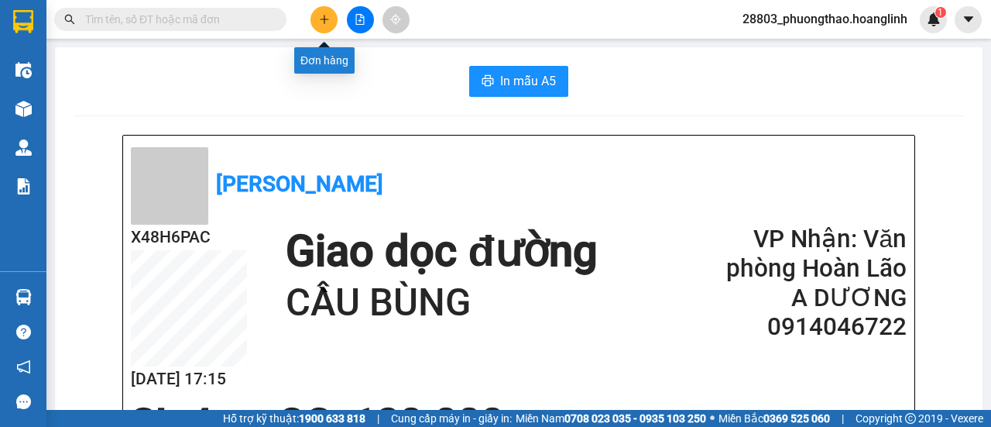
click at [333, 14] on button at bounding box center [324, 19] width 27 height 27
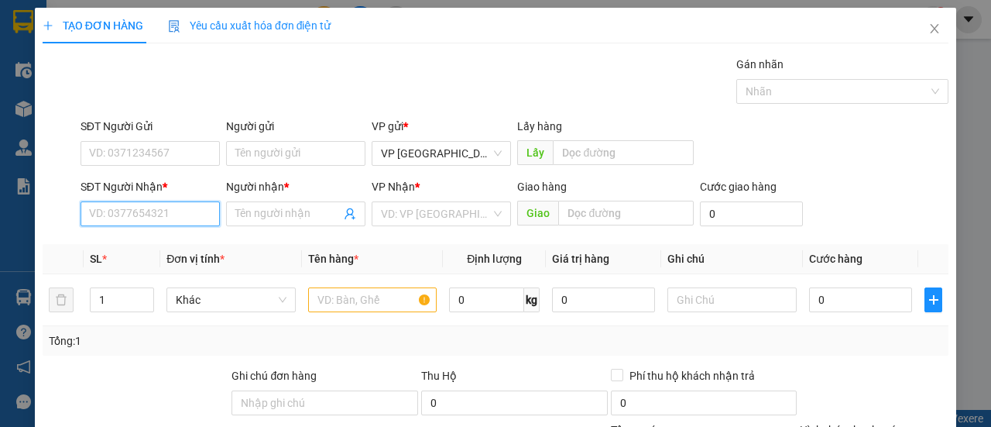
click at [163, 208] on input "SĐT Người Nhận *" at bounding box center [150, 213] width 139 height 25
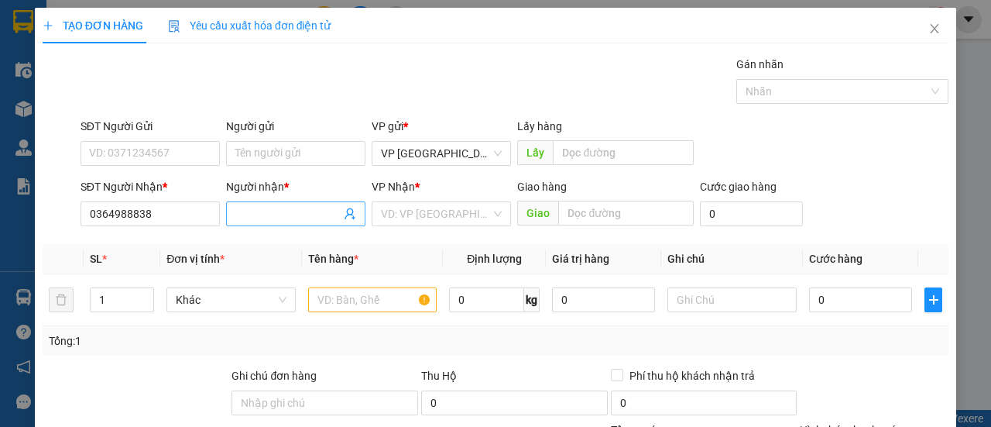
click at [263, 213] on input "Người nhận *" at bounding box center [287, 213] width 105 height 17
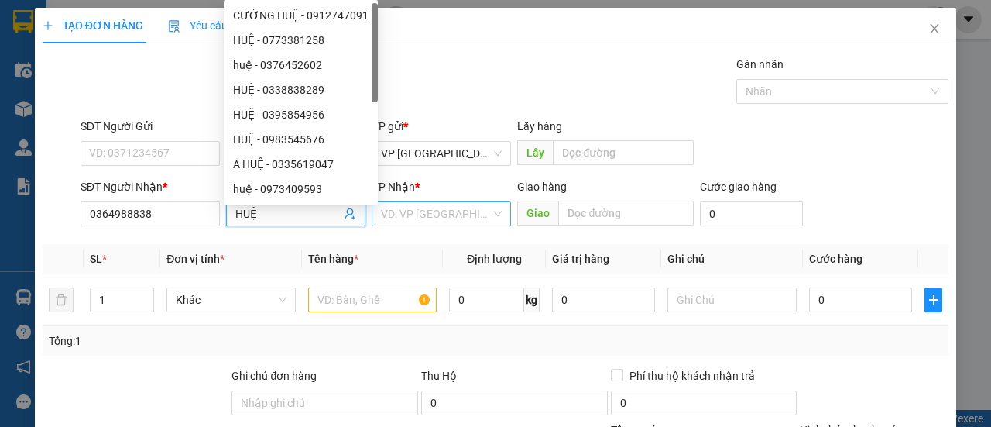
click at [448, 215] on input "search" at bounding box center [436, 213] width 110 height 23
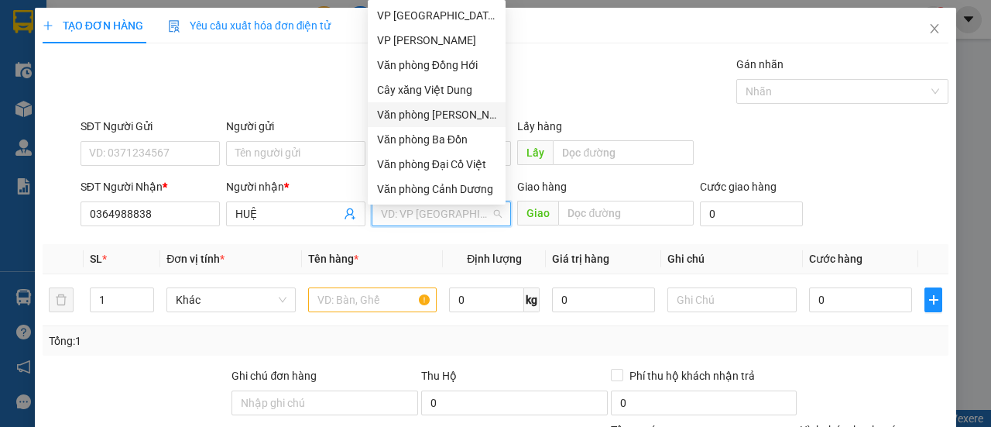
click at [463, 113] on div "Văn phòng [PERSON_NAME]" at bounding box center [436, 114] width 119 height 17
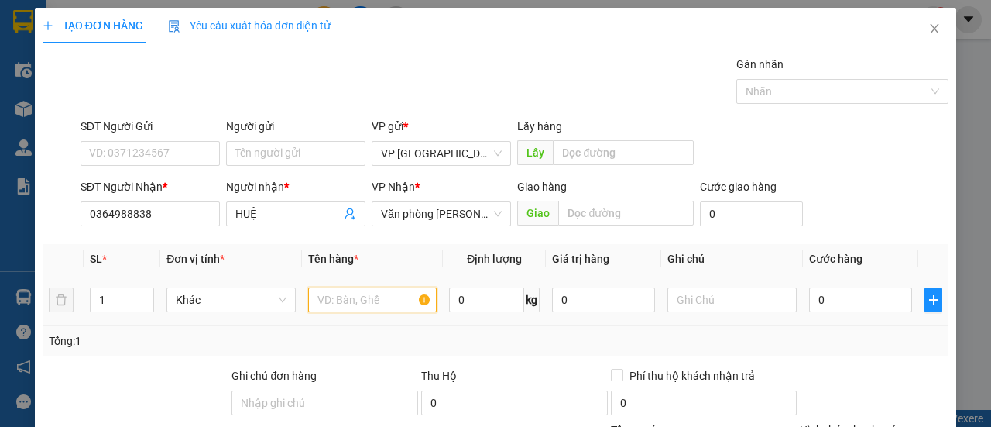
click at [314, 301] on input "text" at bounding box center [372, 299] width 129 height 25
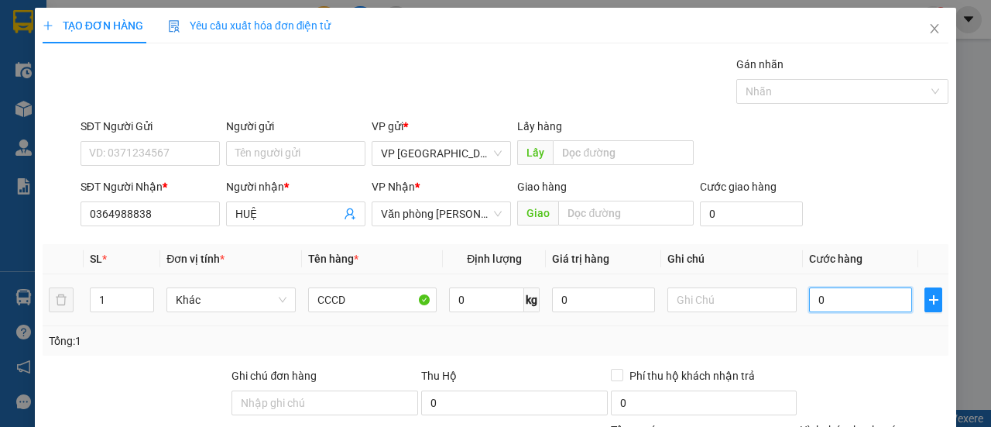
click at [833, 302] on input "0" at bounding box center [860, 299] width 103 height 25
